Goal: Check status: Check status

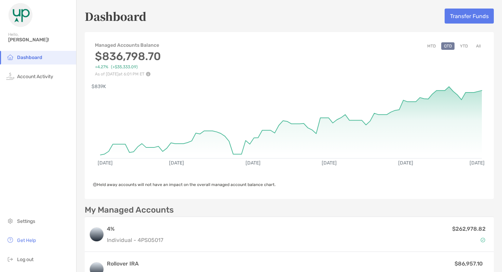
click at [468, 48] on button "YTD" at bounding box center [463, 46] width 13 height 8
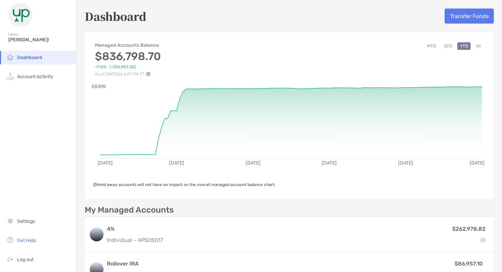
click at [477, 43] on button "All" at bounding box center [478, 46] width 10 height 8
click at [434, 46] on button "MTD" at bounding box center [432, 46] width 14 height 8
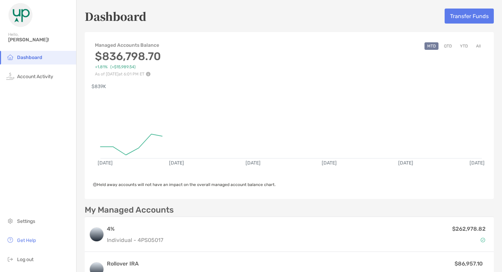
click at [448, 47] on button "QTD" at bounding box center [447, 46] width 13 height 8
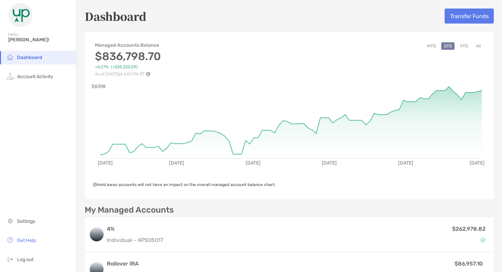
click at [467, 44] on button "YTD" at bounding box center [463, 46] width 13 height 8
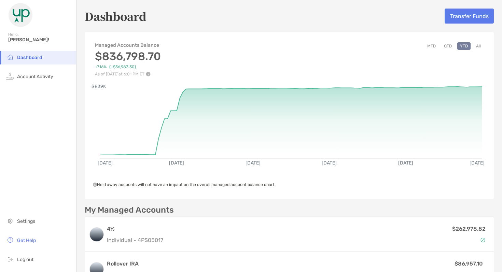
click at [479, 46] on button "All" at bounding box center [478, 46] width 10 height 8
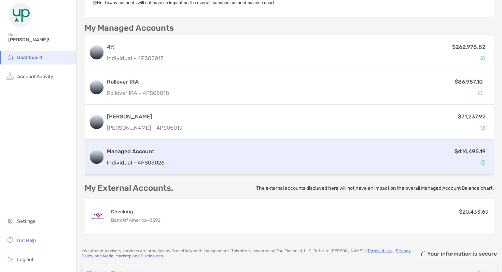
scroll to position [189, 0]
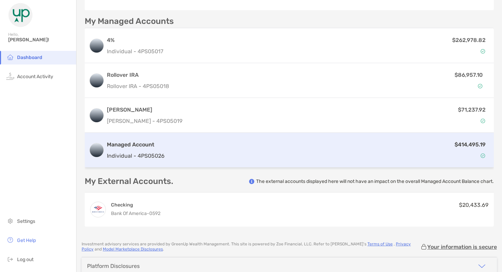
click at [277, 159] on div "$414,495.19" at bounding box center [328, 150] width 322 height 20
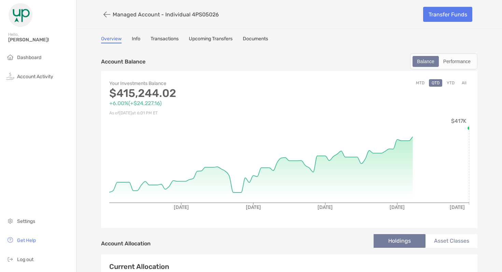
click at [167, 39] on link "Transactions" at bounding box center [165, 40] width 28 height 8
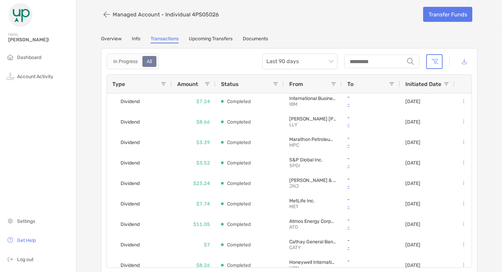
click at [134, 14] on p "Managed Account - Individual 4PS05026" at bounding box center [166, 14] width 106 height 6
click at [103, 17] on button "button" at bounding box center [107, 14] width 12 height 13
